Goal: Transaction & Acquisition: Purchase product/service

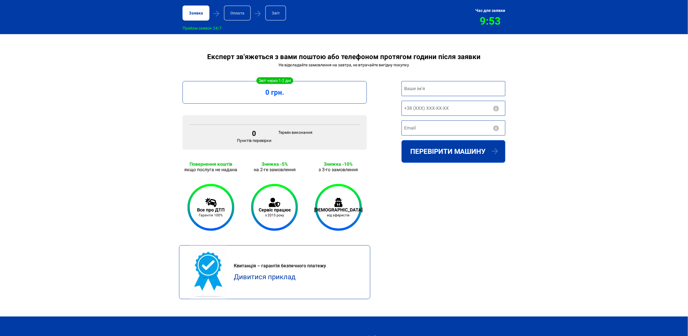
scroll to position [44, 0]
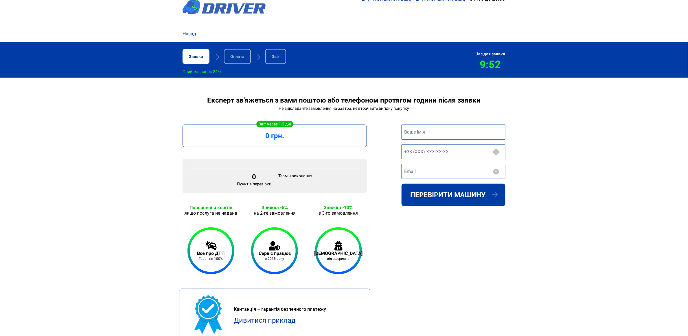
click at [192, 16] on link at bounding box center [224, 1] width 83 height 53
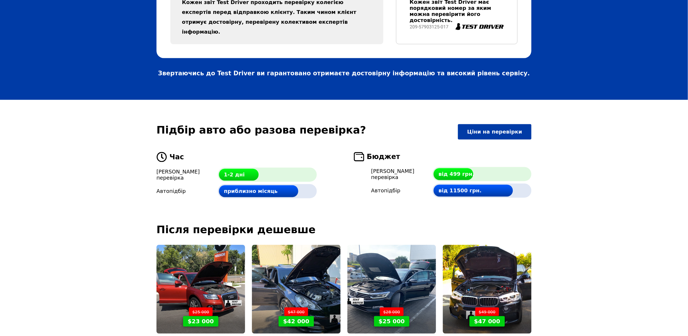
scroll to position [1302, 0]
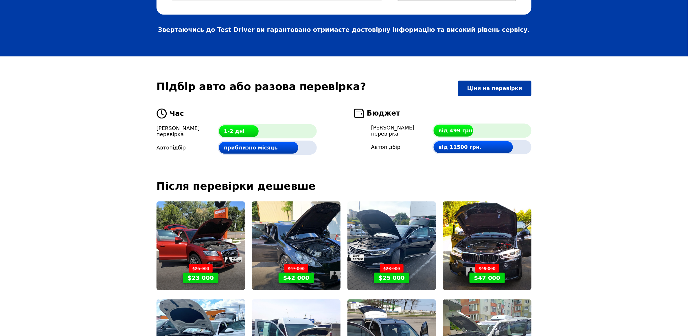
drag, startPoint x: 275, startPoint y: 111, endPoint x: 291, endPoint y: 110, distance: 16.2
click at [290, 124] on div "1-2 дні" at bounding box center [267, 131] width 99 height 14
click at [294, 141] on div "приблизно місяць" at bounding box center [267, 148] width 99 height 14
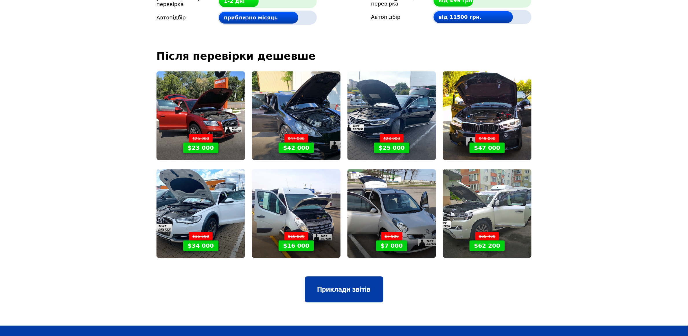
scroll to position [1476, 0]
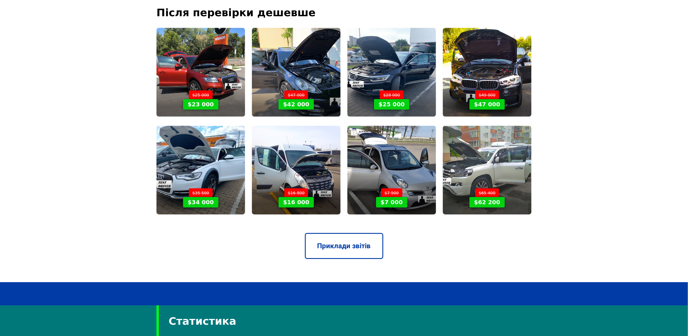
click at [345, 240] on link "Приклади звітів" at bounding box center [344, 246] width 78 height 26
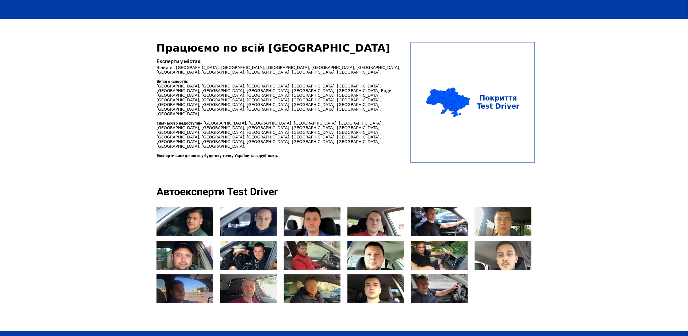
scroll to position [564, 0]
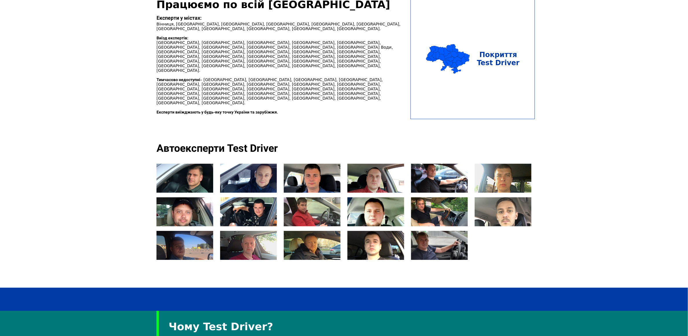
click at [165, 164] on div at bounding box center [185, 178] width 57 height 29
click at [183, 164] on div at bounding box center [185, 178] width 57 height 29
drag, startPoint x: 230, startPoint y: 153, endPoint x: 235, endPoint y: 156, distance: 5.9
click at [230, 164] on div at bounding box center [248, 178] width 57 height 29
click at [322, 164] on div at bounding box center [312, 178] width 57 height 29
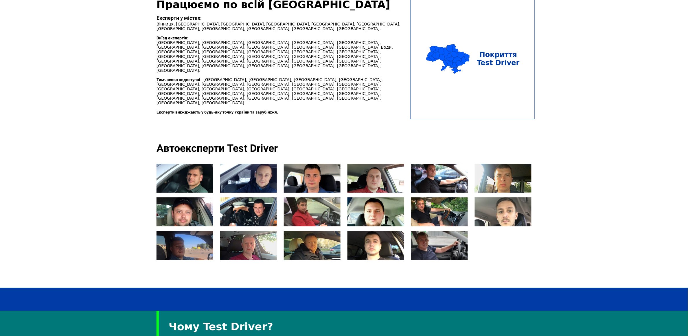
click at [357, 164] on div at bounding box center [376, 178] width 57 height 29
click at [429, 164] on div at bounding box center [439, 178] width 57 height 29
drag, startPoint x: 504, startPoint y: 148, endPoint x: 505, endPoint y: 181, distance: 32.7
click at [504, 164] on div at bounding box center [503, 178] width 57 height 29
drag, startPoint x: 506, startPoint y: 186, endPoint x: 500, endPoint y: 188, distance: 5.5
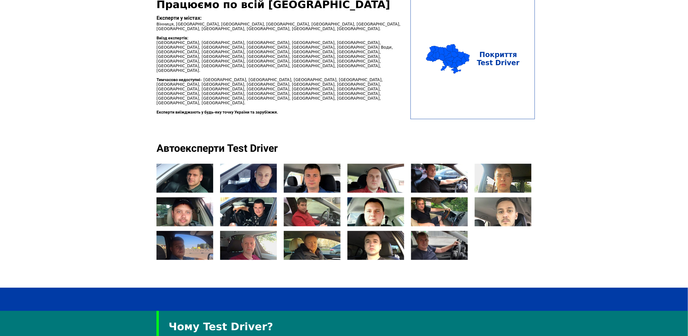
click at [505, 197] on div at bounding box center [503, 211] width 57 height 29
click at [444, 197] on div at bounding box center [439, 211] width 57 height 29
click at [438, 231] on div at bounding box center [439, 245] width 57 height 29
click at [376, 231] on div at bounding box center [376, 245] width 57 height 29
click at [300, 231] on div at bounding box center [312, 245] width 57 height 29
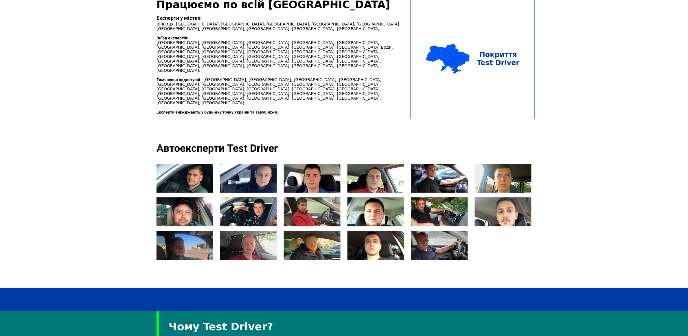
drag, startPoint x: 244, startPoint y: 216, endPoint x: 240, endPoint y: 216, distance: 4.1
click at [241, 231] on div at bounding box center [248, 245] width 57 height 29
click at [195, 231] on div at bounding box center [185, 245] width 57 height 29
click at [193, 197] on div at bounding box center [185, 211] width 57 height 29
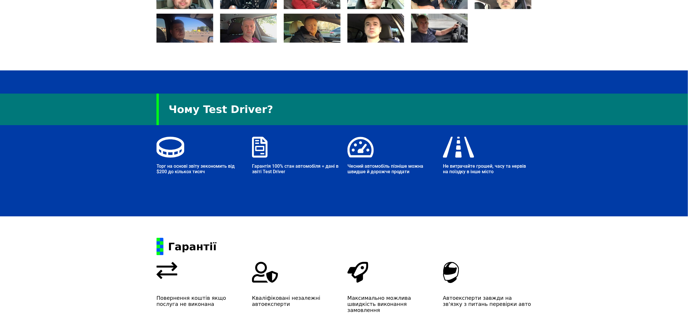
scroll to position [848, 0]
